Goal: Contribute content

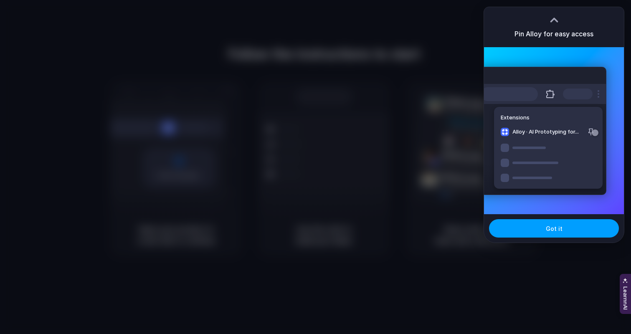
click at [560, 230] on span "Got it" at bounding box center [554, 228] width 17 height 9
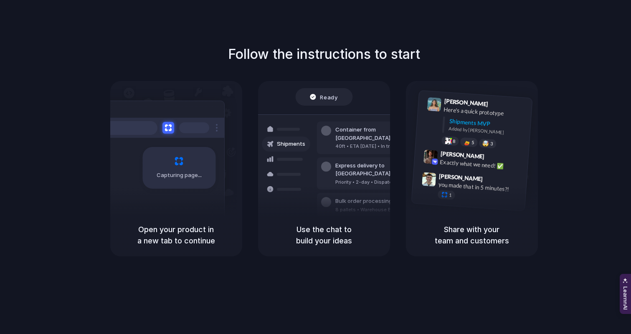
click at [593, 54] on div "Follow the instructions to start Capturing page Open your product in a new tab …" at bounding box center [323, 150] width 631 height 212
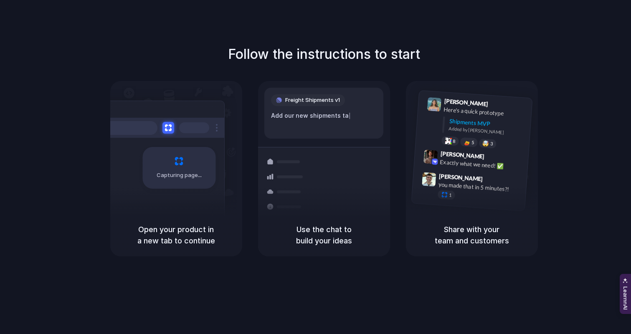
click at [494, 218] on div "Share with your team and customers" at bounding box center [472, 235] width 132 height 43
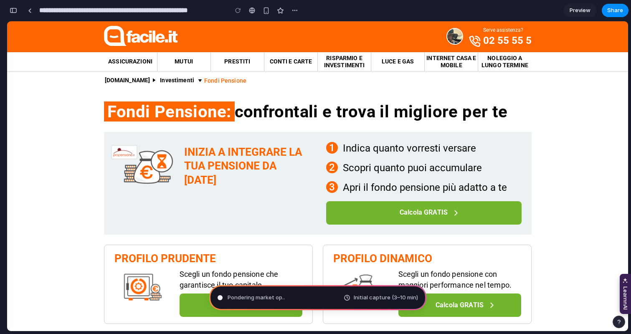
type input "**********"
